Goal: Task Accomplishment & Management: Use online tool/utility

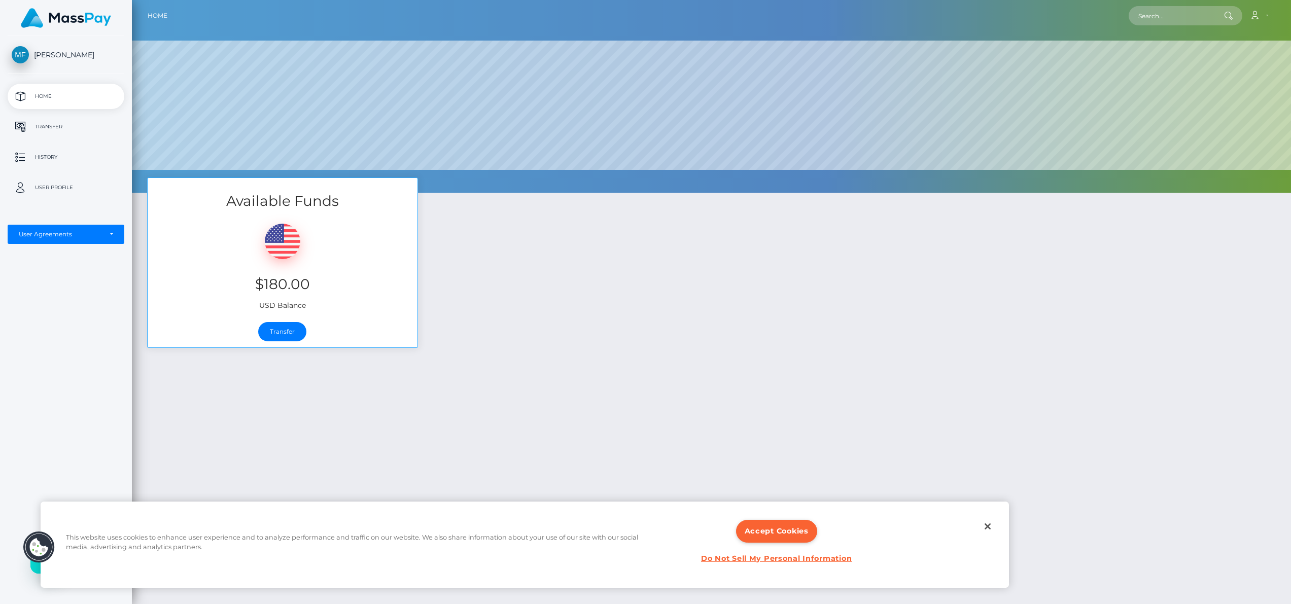
scroll to position [193, 1159]
click at [278, 331] on link "Transfer" at bounding box center [282, 331] width 48 height 19
click at [788, 542] on button "Accept Cookies" at bounding box center [776, 531] width 81 height 23
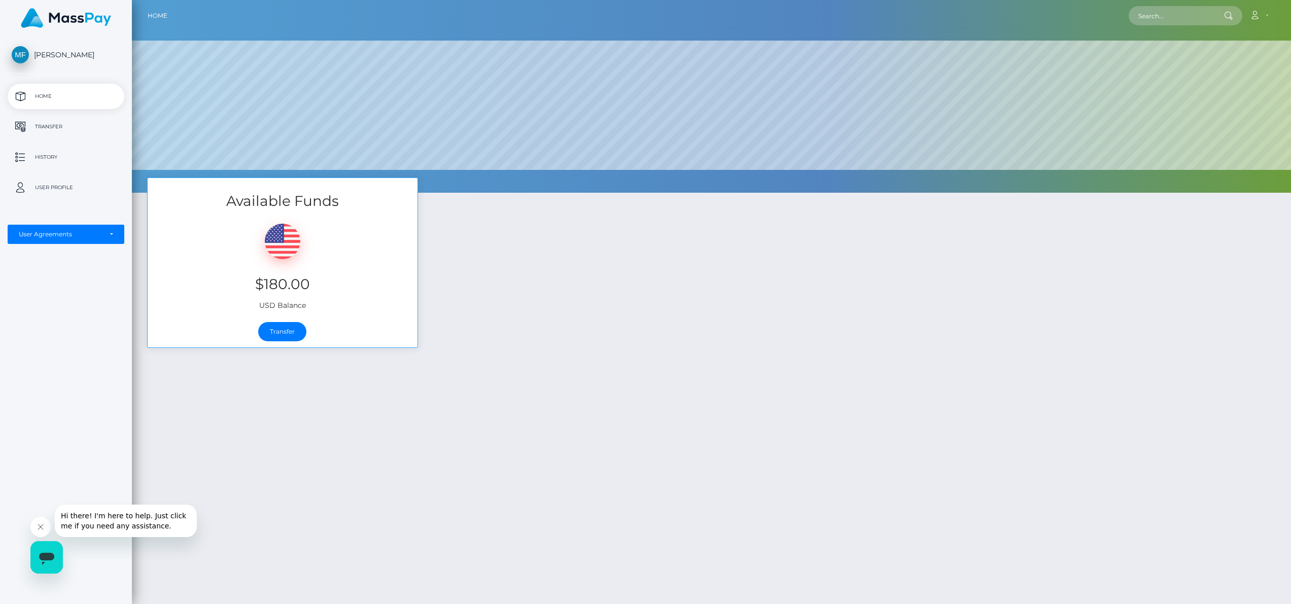
click at [45, 95] on p "Home" at bounding box center [66, 96] width 109 height 15
click at [291, 332] on link "Transfer" at bounding box center [282, 331] width 48 height 19
